Goal: Task Accomplishment & Management: Complete application form

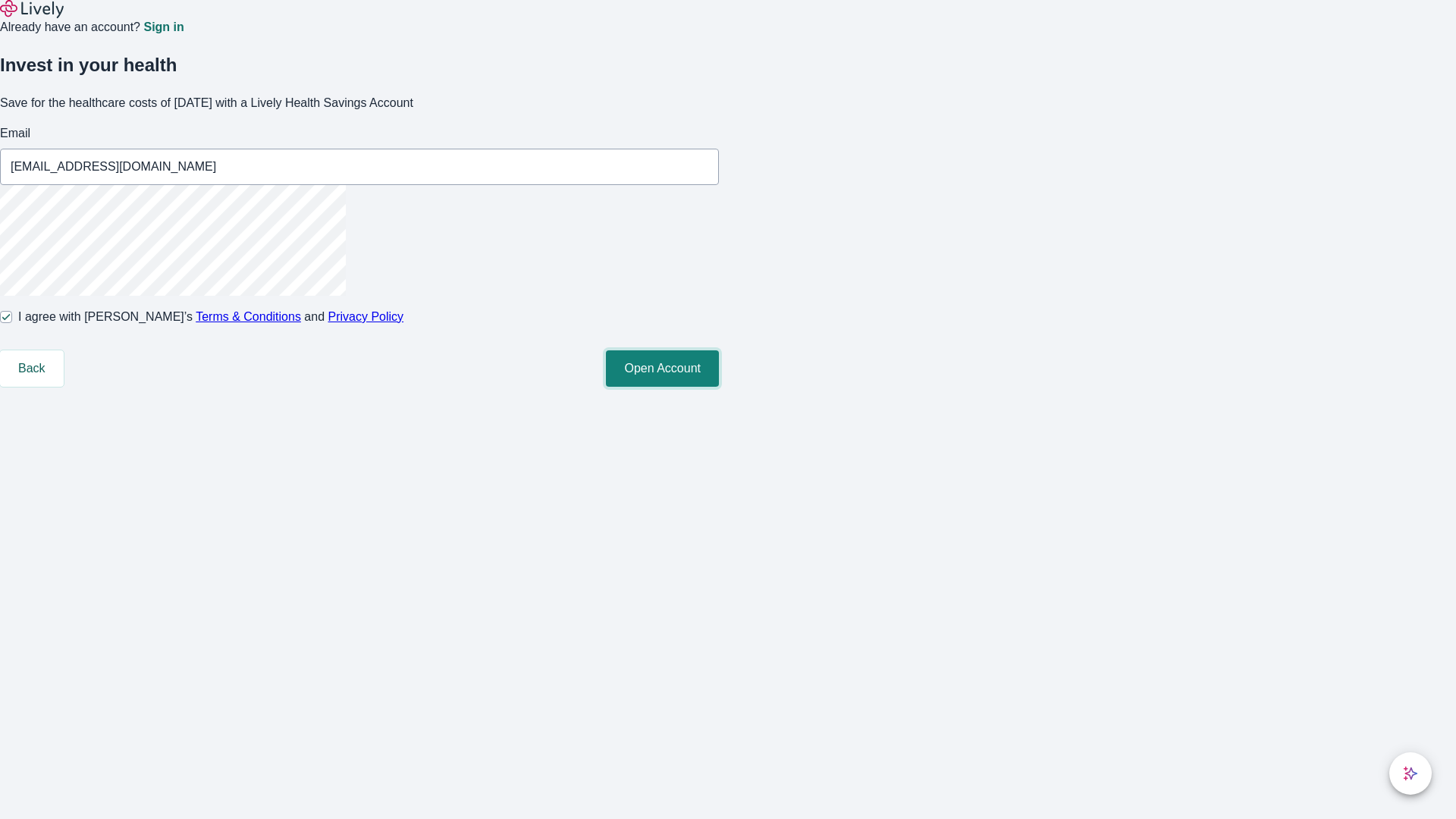
click at [719, 387] on button "Open Account" at bounding box center [662, 368] width 113 height 37
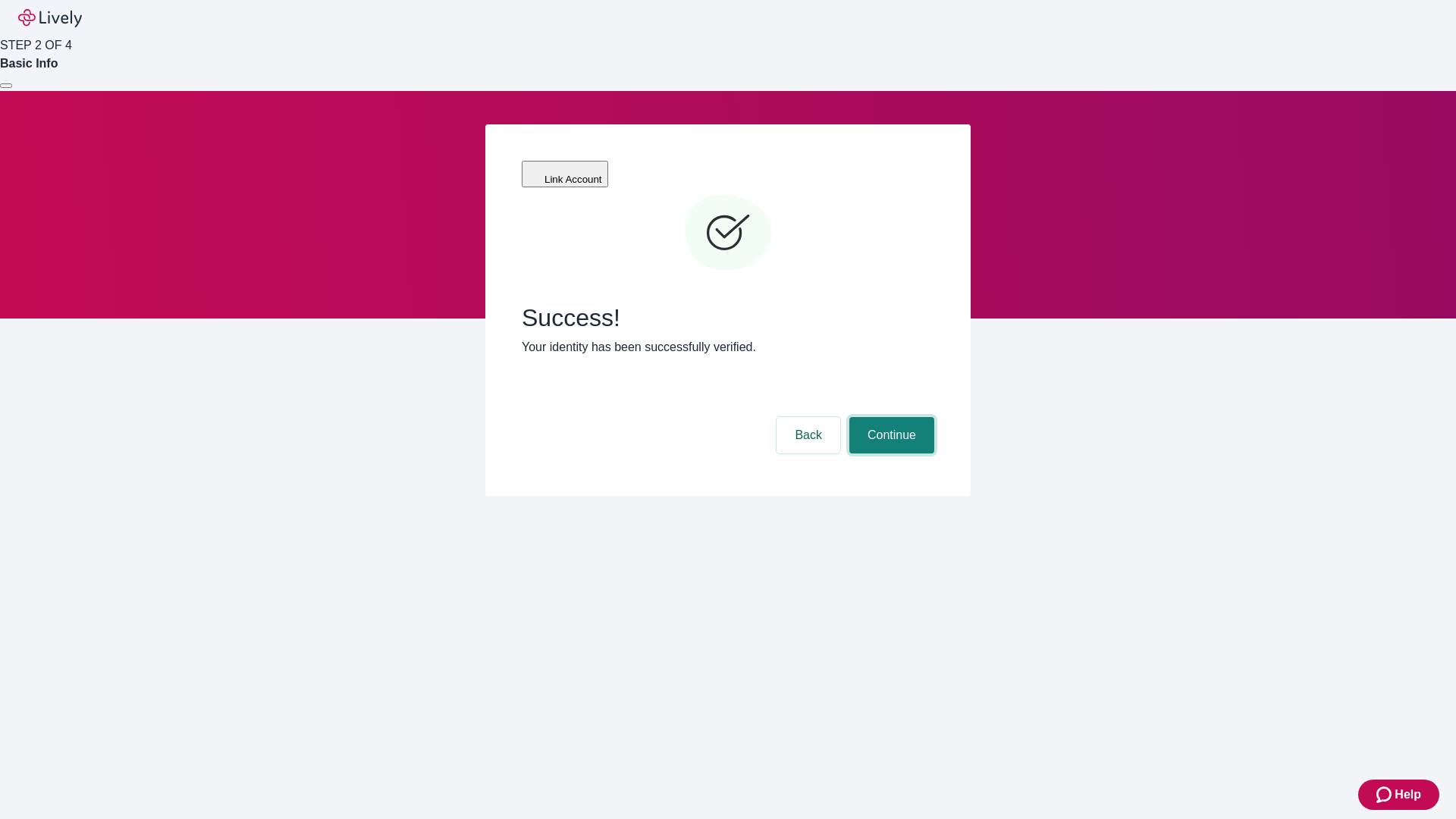
click at [889, 417] on button "Continue" at bounding box center [892, 435] width 85 height 37
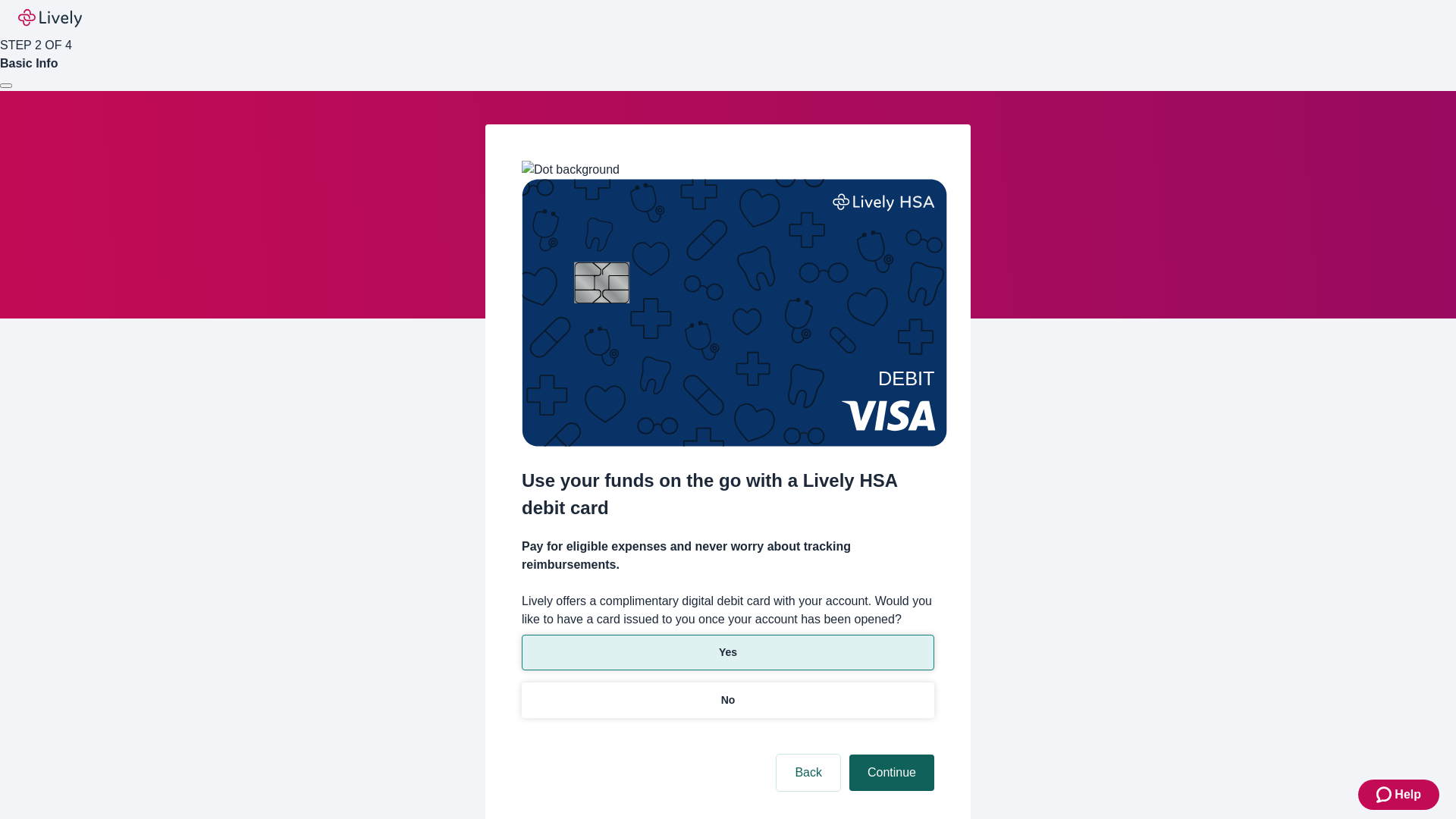
click at [727, 645] on p "Yes" at bounding box center [727, 652] width 18 height 16
click at [889, 754] on button "Continue" at bounding box center [892, 772] width 85 height 37
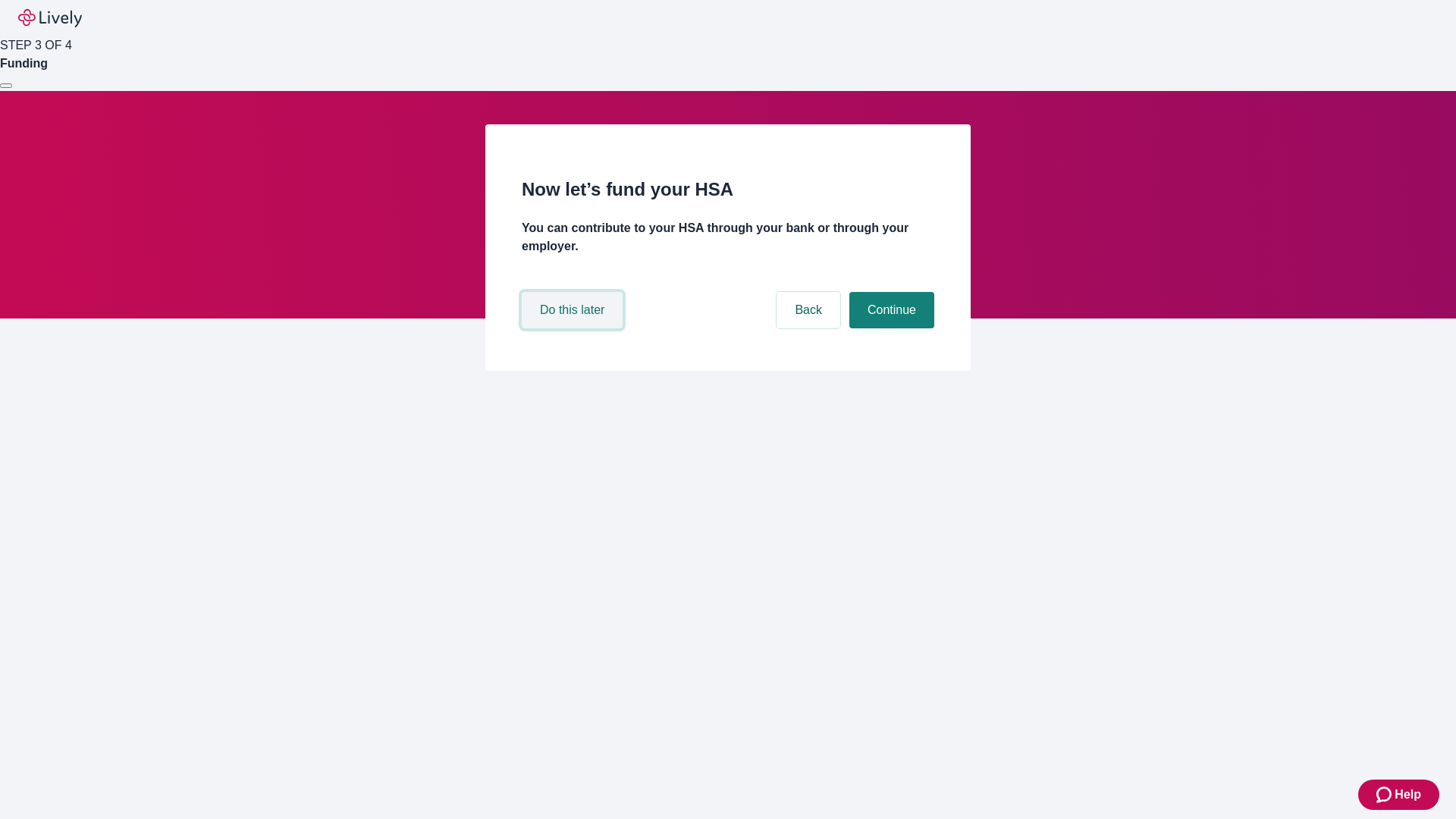
click at [574, 328] on button "Do this later" at bounding box center [572, 310] width 101 height 37
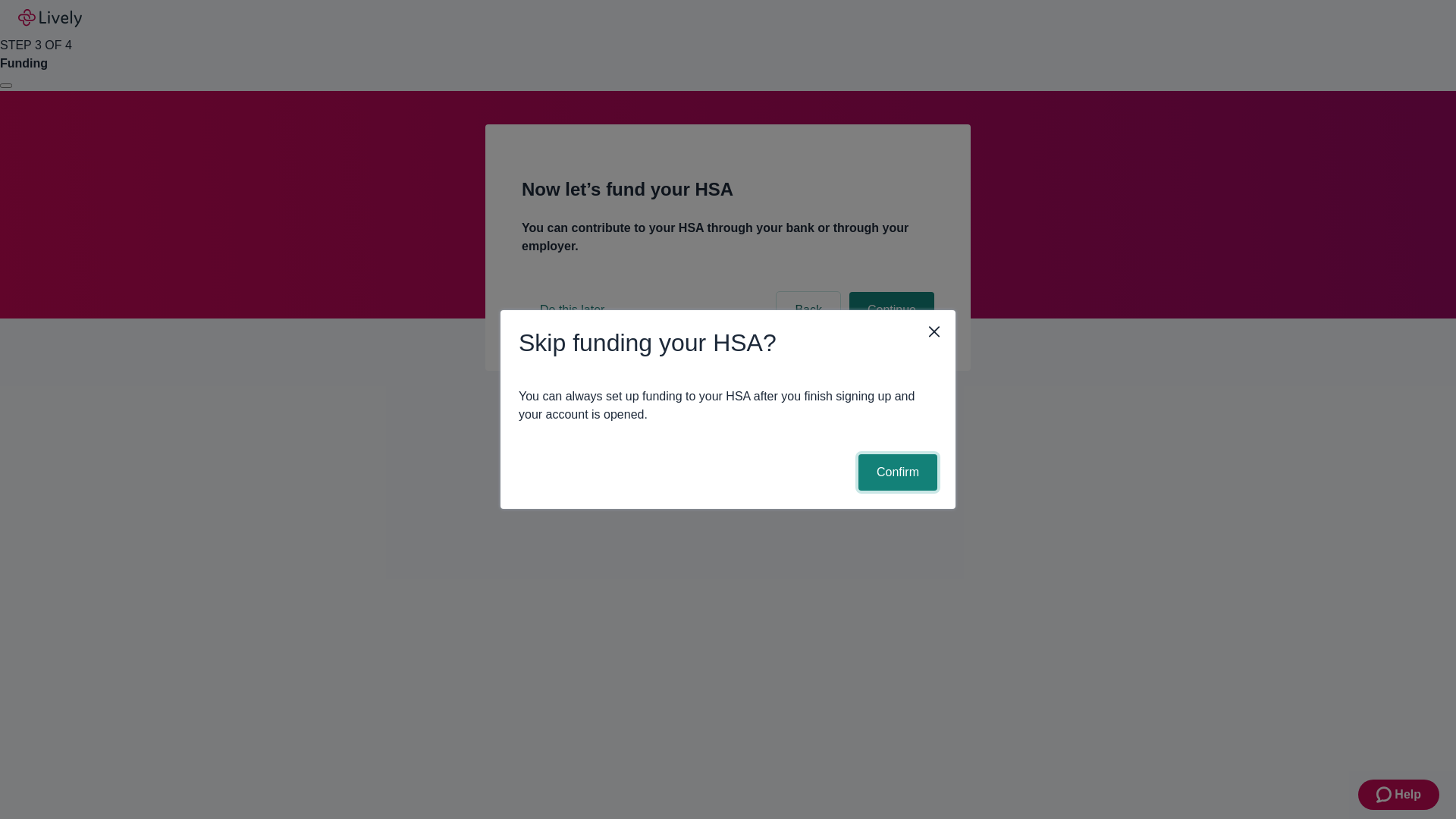
click at [895, 472] on button "Confirm" at bounding box center [897, 472] width 79 height 37
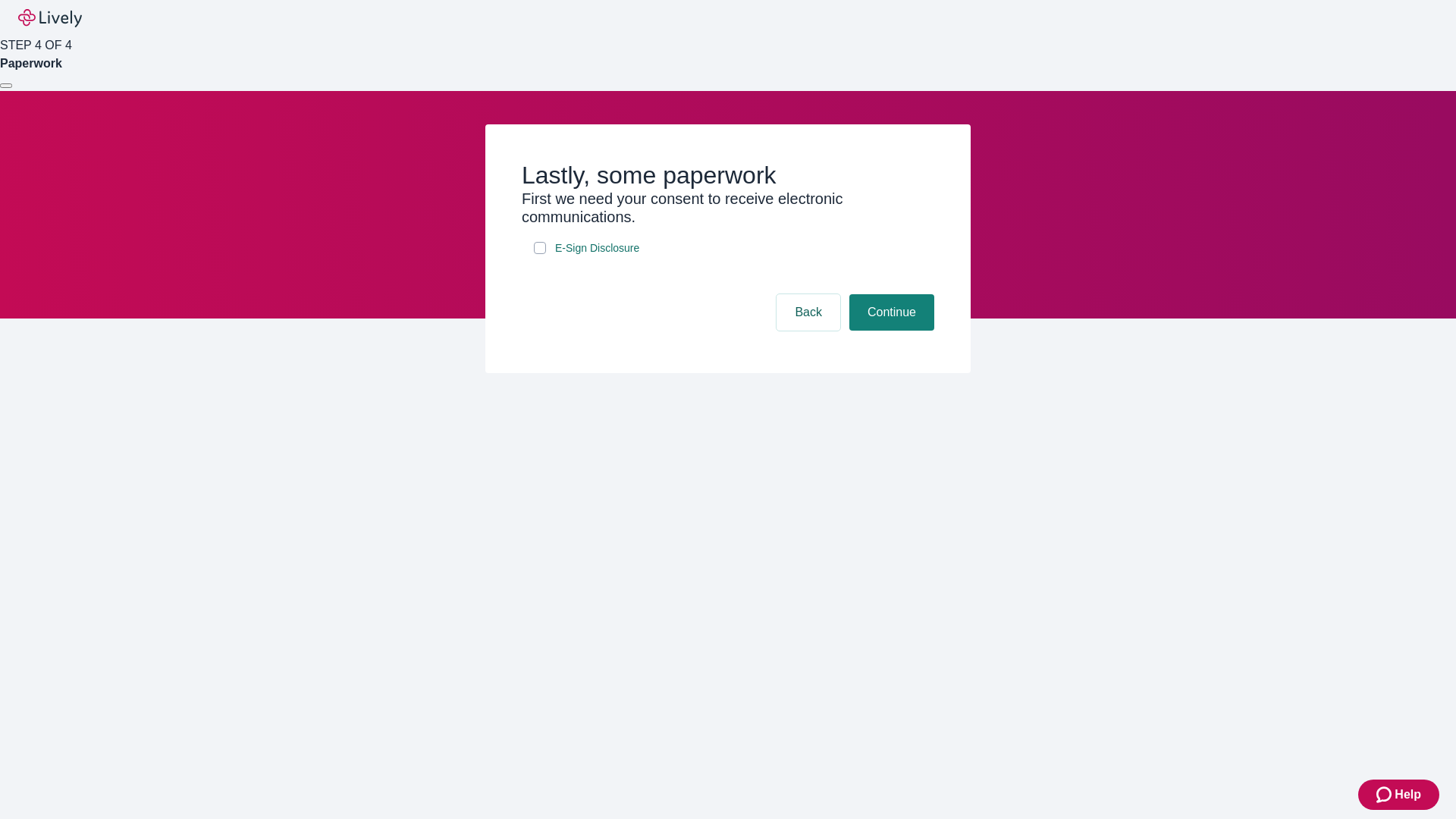
click at [540, 254] on input "E-Sign Disclosure" at bounding box center [539, 248] width 12 height 12
checkbox input "true"
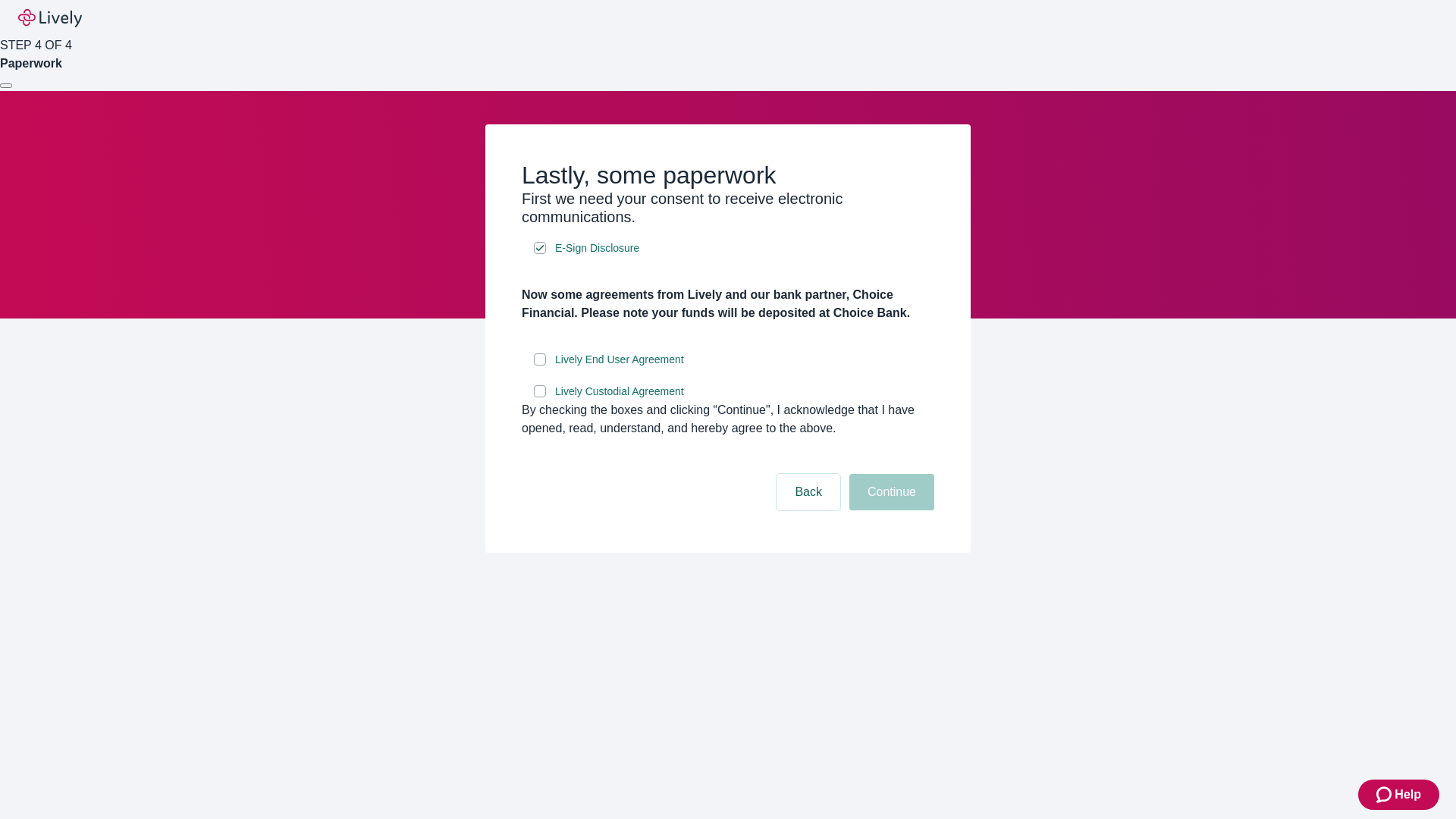
click at [540, 365] on input "Lively End User Agreement" at bounding box center [539, 359] width 12 height 12
checkbox input "true"
click at [540, 398] on input "Lively Custodial Agreement" at bounding box center [539, 391] width 12 height 12
checkbox input "true"
click at [889, 511] on button "Continue" at bounding box center [892, 492] width 85 height 37
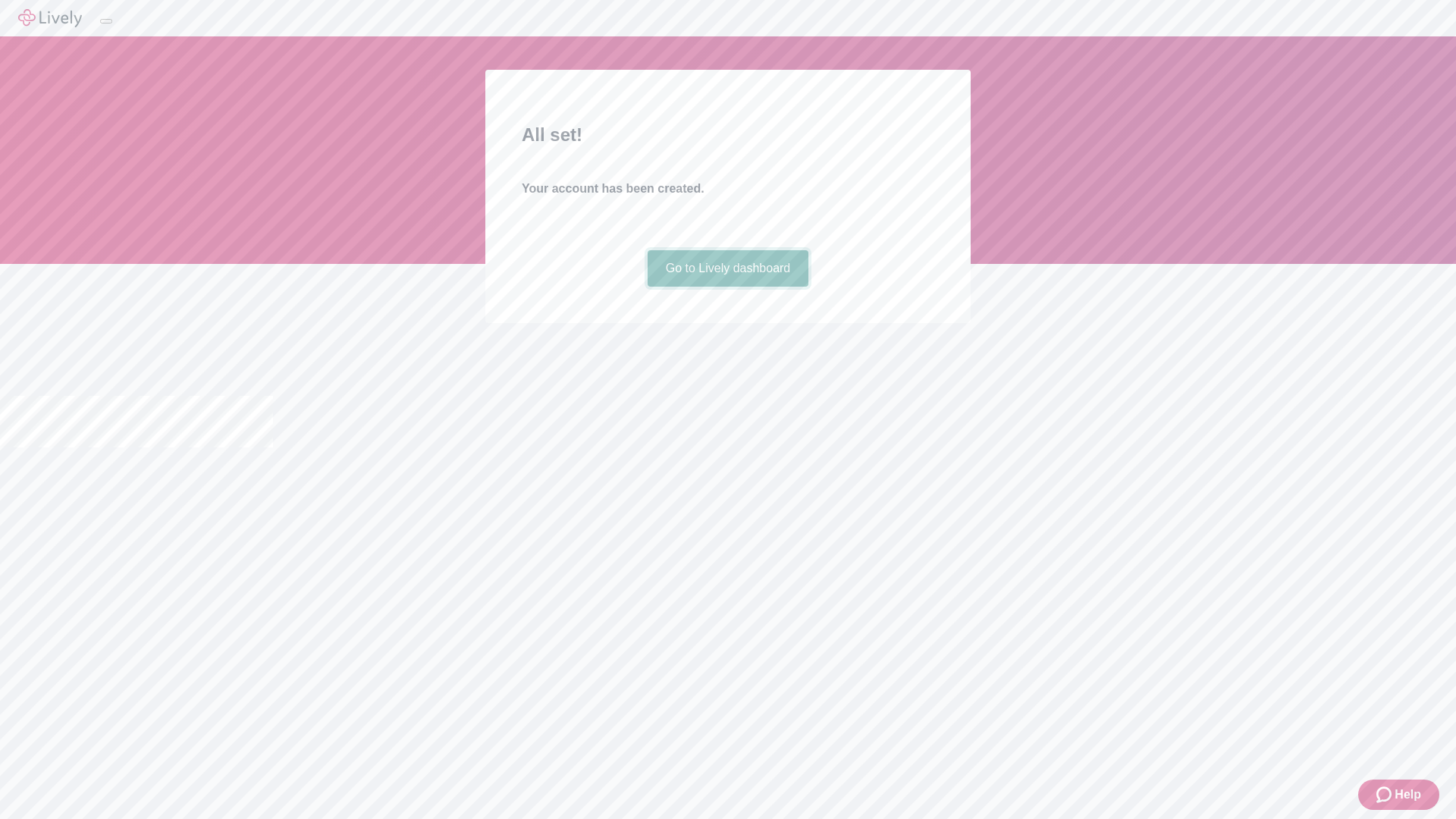
click at [727, 286] on link "Go to Lively dashboard" at bounding box center [728, 268] width 161 height 37
